Goal: Information Seeking & Learning: Learn about a topic

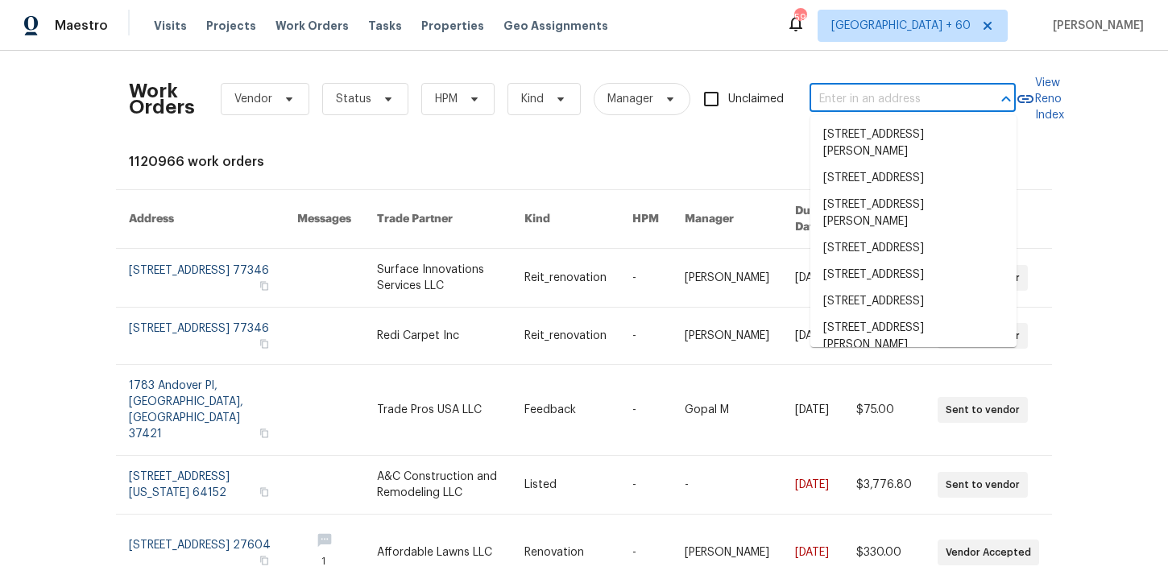
click at [862, 104] on input "text" at bounding box center [890, 99] width 161 height 25
paste input "[STREET_ADDRESS][PERSON_NAME]"
type input "[STREET_ADDRESS][PERSON_NAME]"
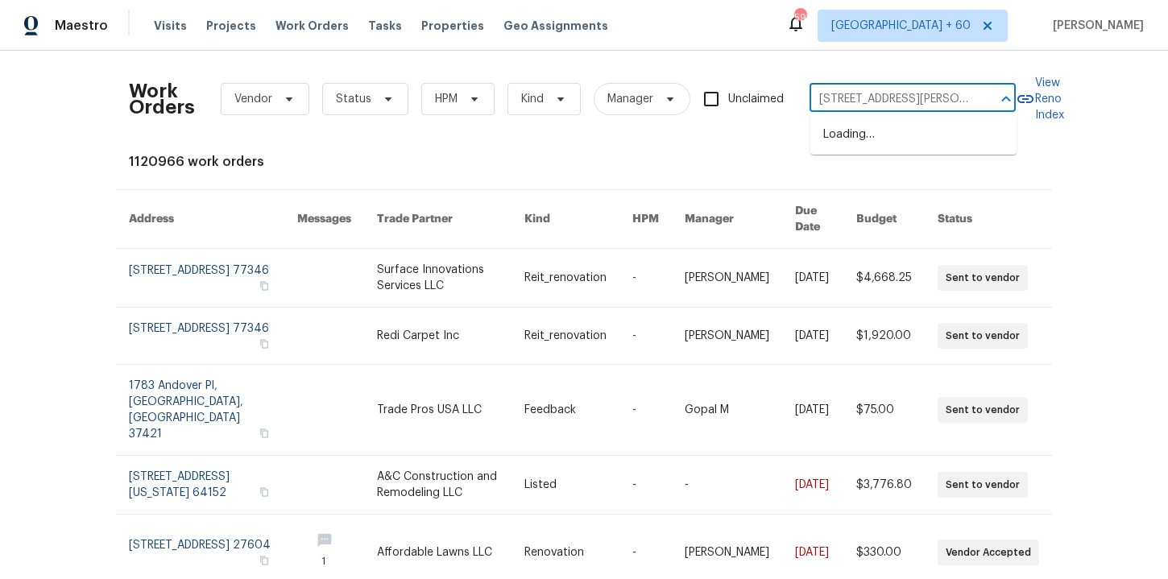
scroll to position [0, 46]
click at [897, 132] on li "[STREET_ADDRESS]" at bounding box center [913, 135] width 206 height 27
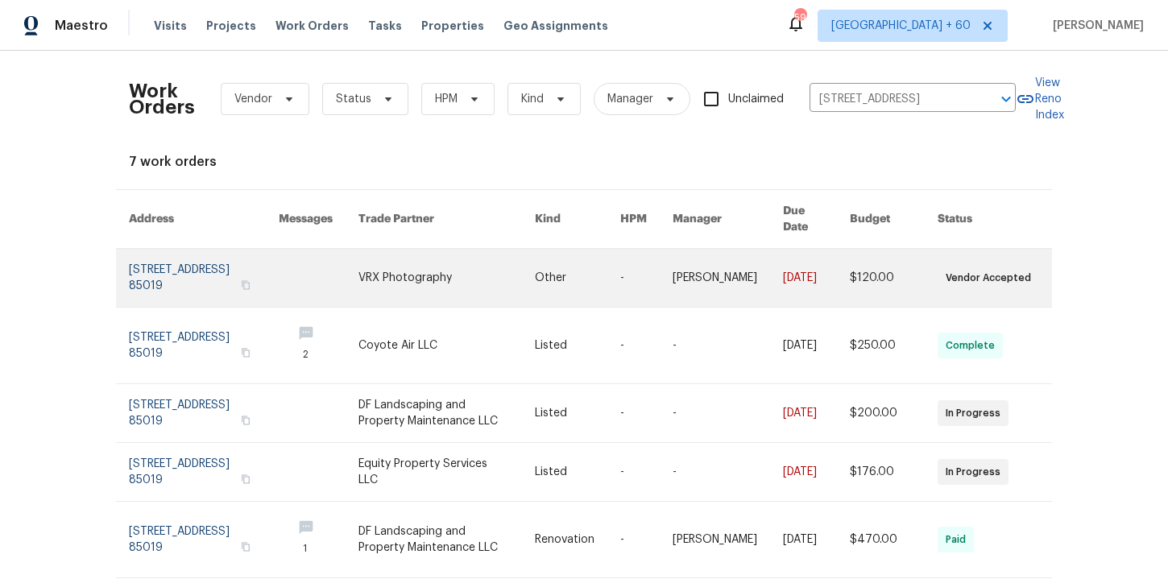
click at [201, 267] on link at bounding box center [204, 278] width 150 height 58
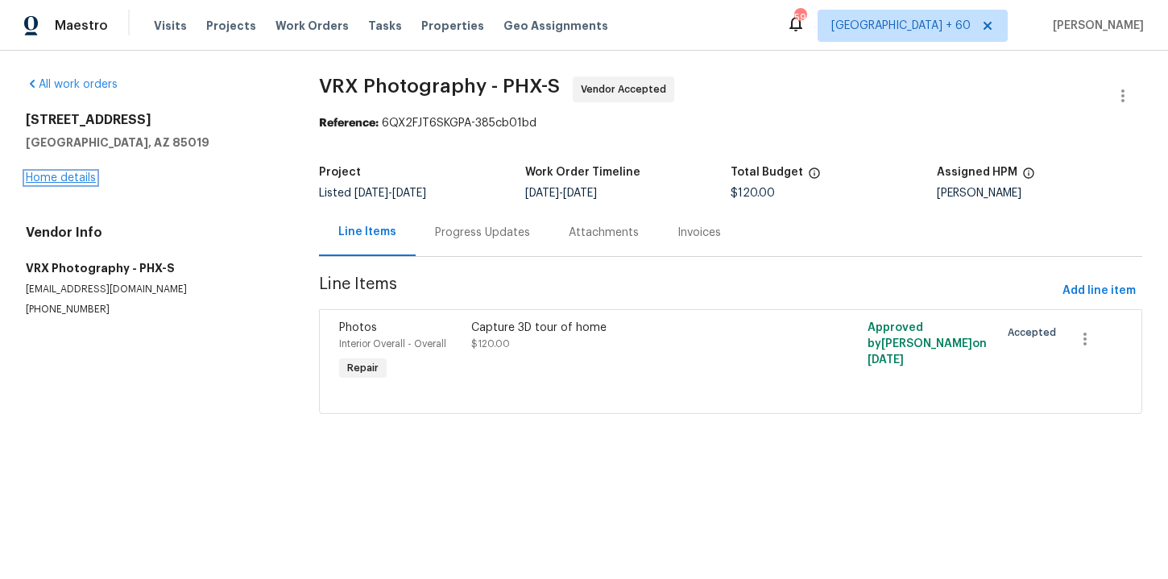
click at [86, 177] on link "Home details" at bounding box center [61, 177] width 70 height 11
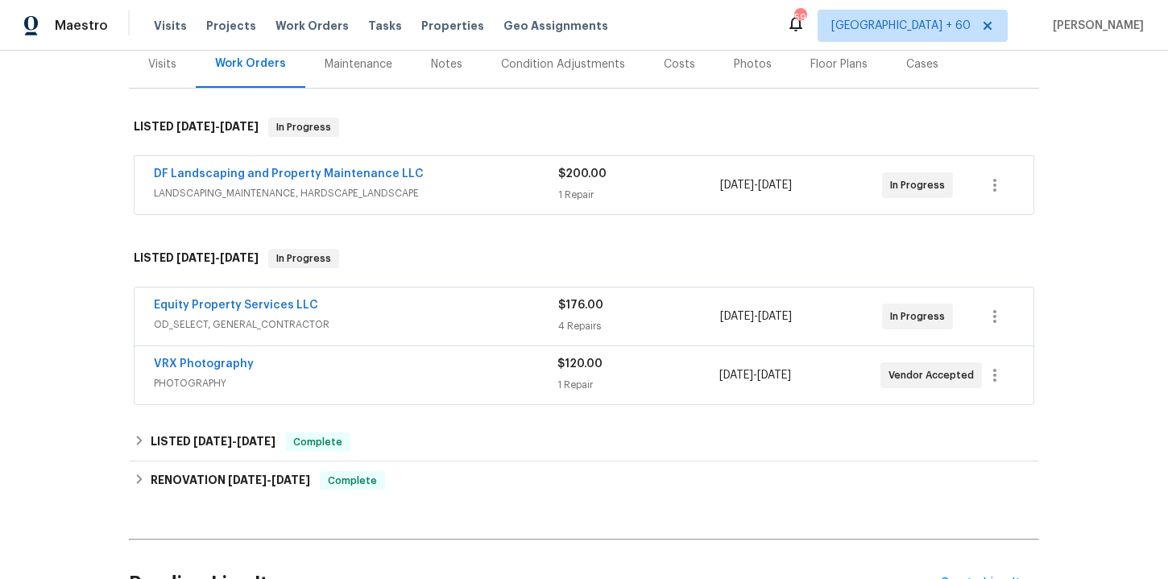
scroll to position [292, 0]
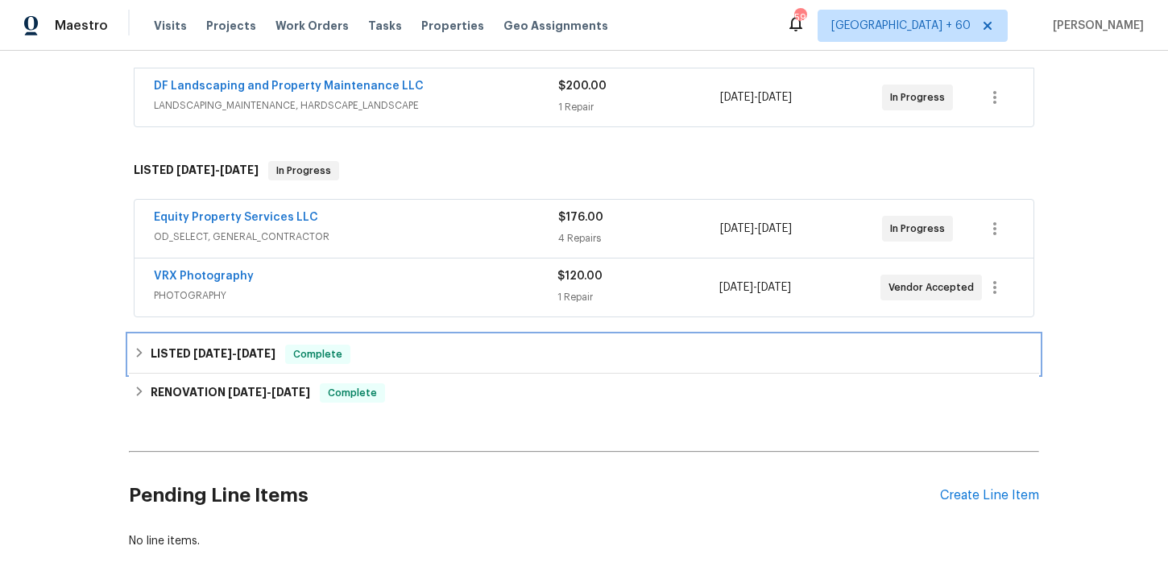
click at [492, 343] on div "LISTED [DATE] - [DATE] Complete" at bounding box center [584, 354] width 910 height 39
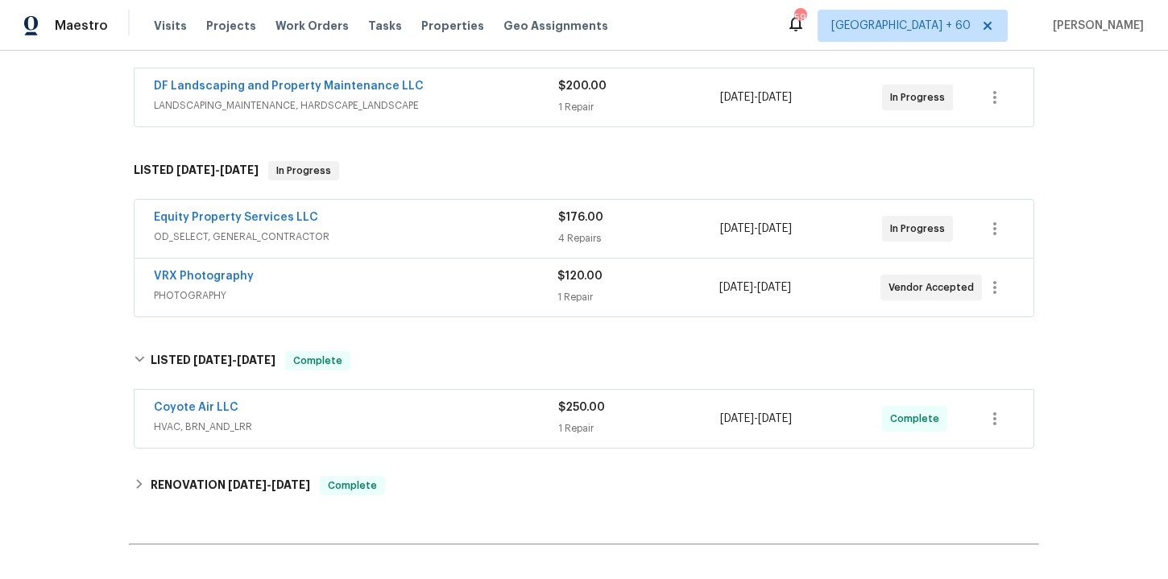
click at [477, 414] on div "Coyote Air LLC" at bounding box center [356, 409] width 404 height 19
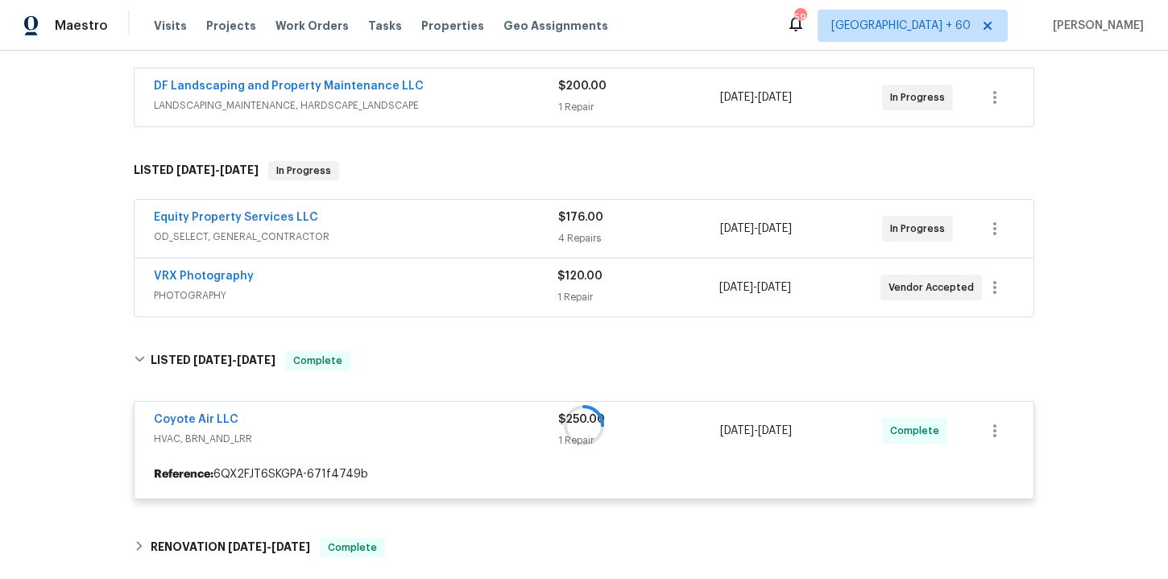
click at [477, 289] on span "PHOTOGRAPHY" at bounding box center [356, 296] width 404 height 16
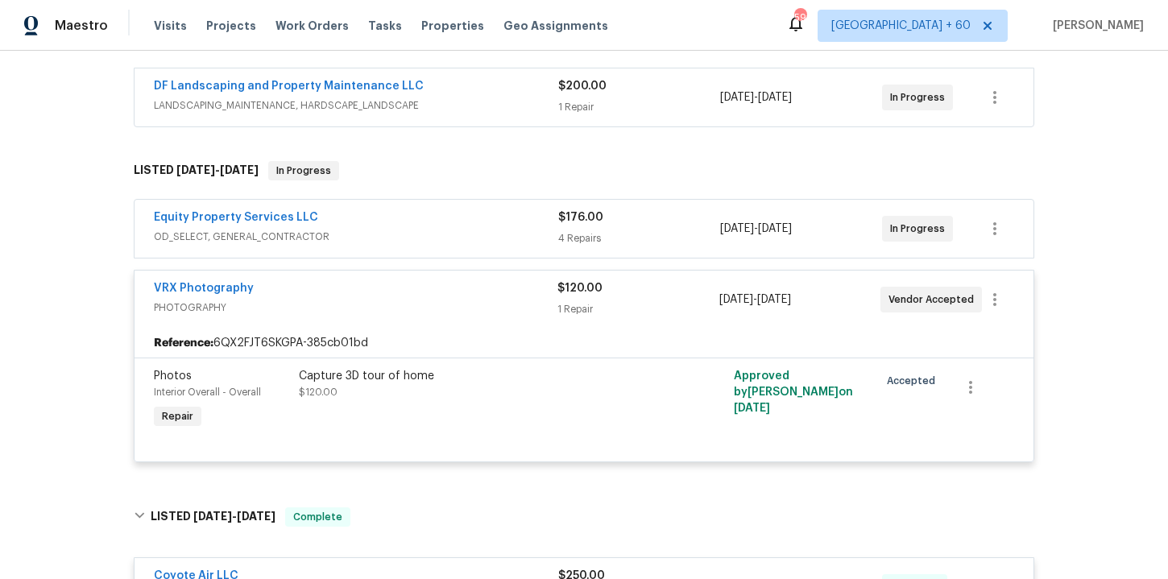
click at [469, 239] on span "OD_SELECT, GENERAL_CONTRACTOR" at bounding box center [356, 237] width 404 height 16
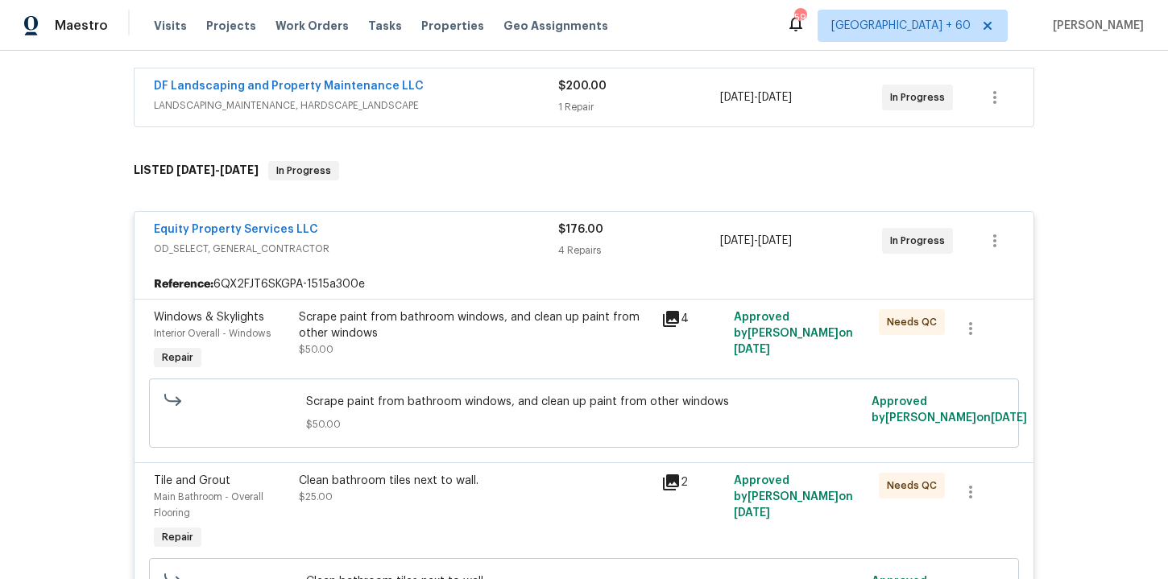
click at [486, 100] on span "LANDSCAPING_MAINTENANCE, HARDSCAPE_LANDSCAPE" at bounding box center [356, 105] width 404 height 16
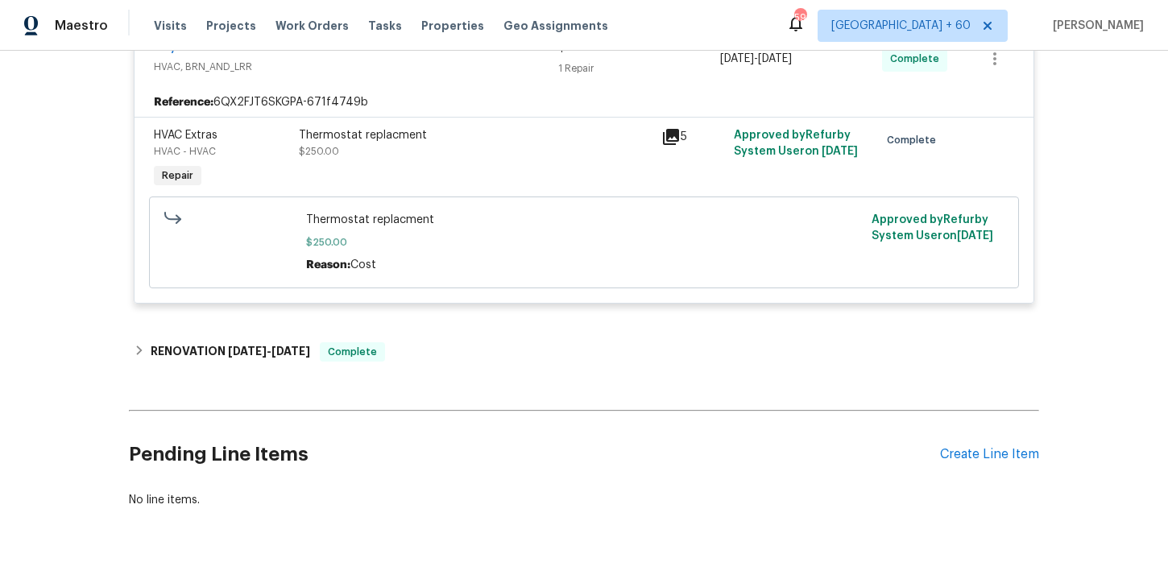
scroll to position [1918, 0]
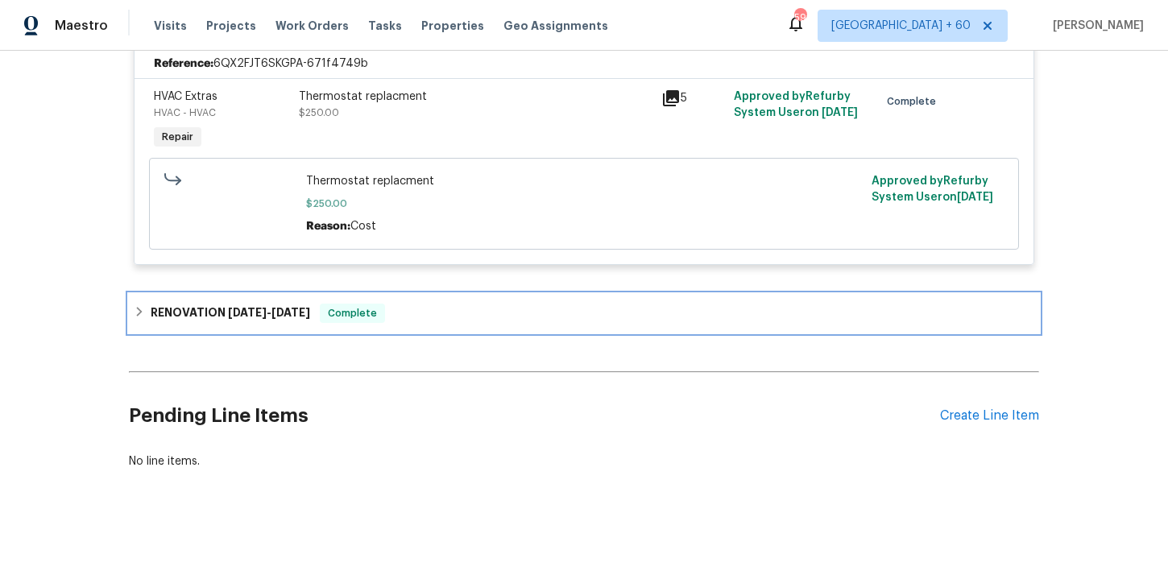
click at [517, 321] on div "RENOVATION [DATE] - [DATE] Complete" at bounding box center [584, 313] width 901 height 19
